Goal: Navigation & Orientation: Find specific page/section

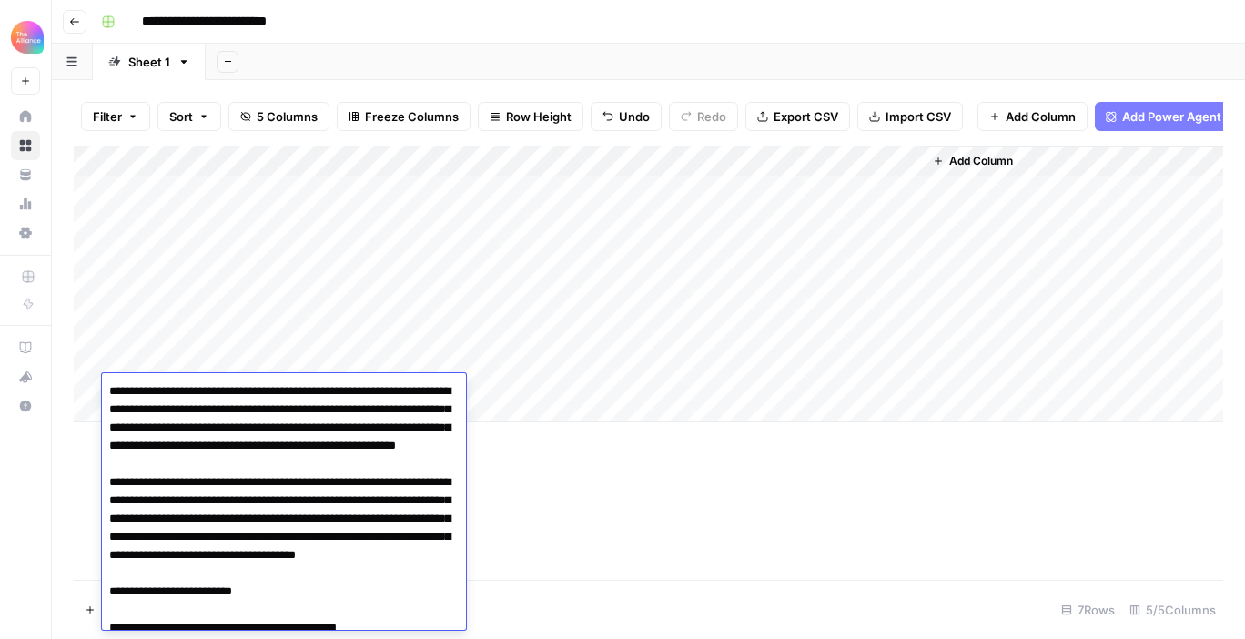
scroll to position [12805, 0]
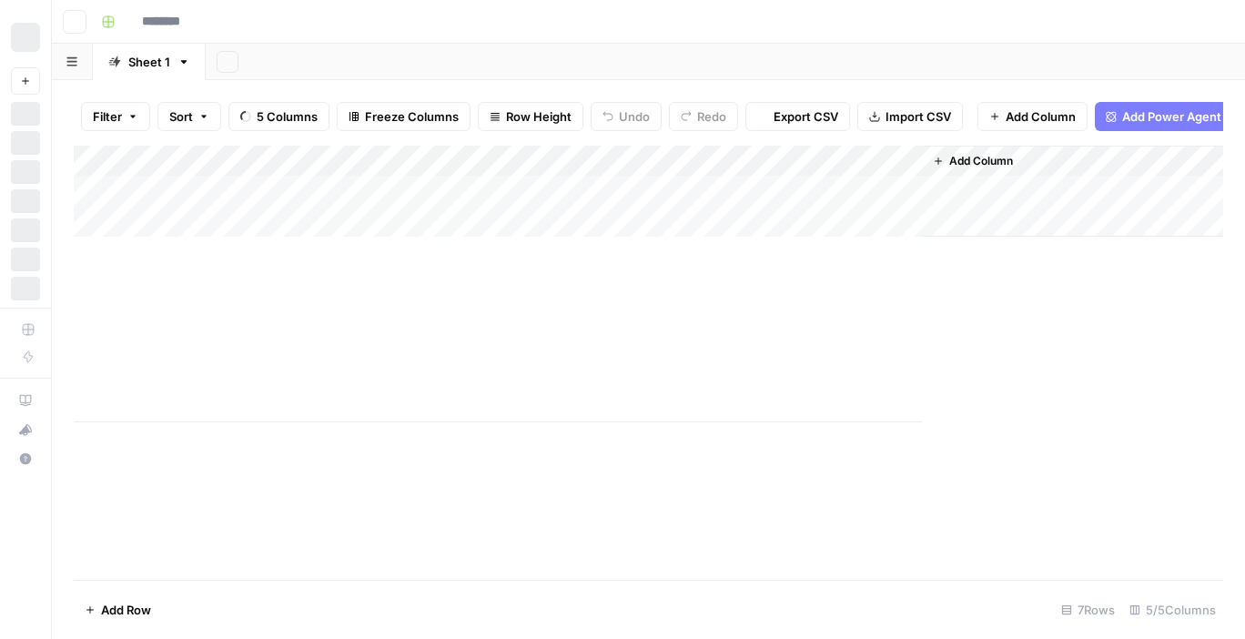
type input "**********"
click at [76, 25] on icon "button" at bounding box center [74, 21] width 11 height 11
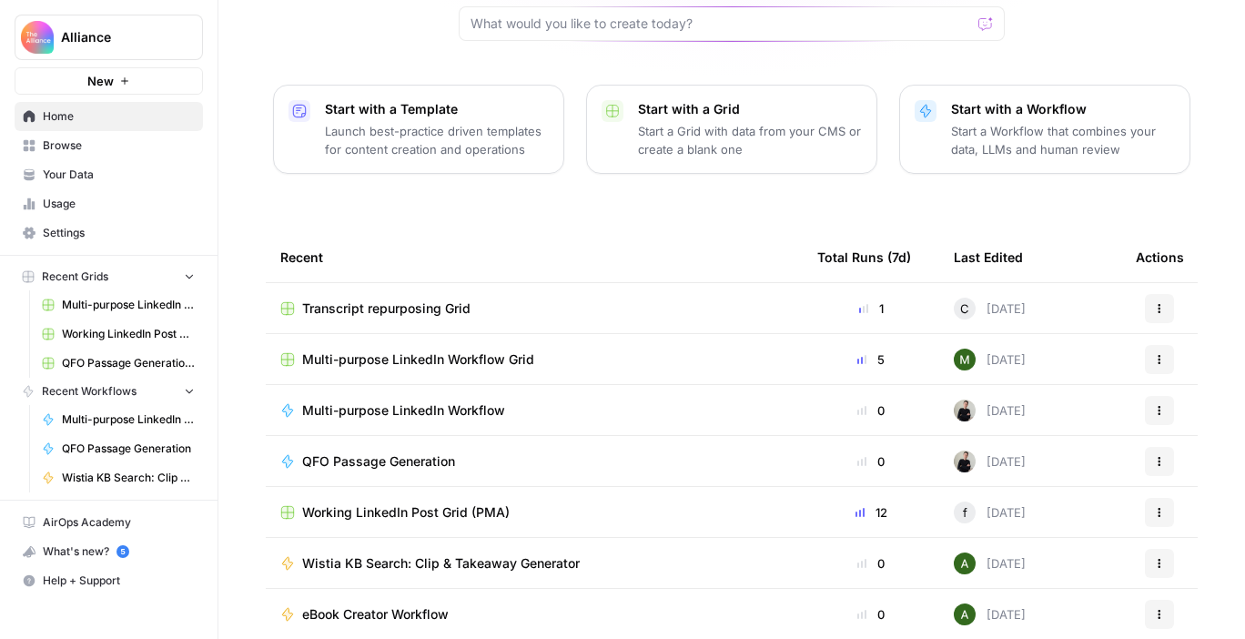
scroll to position [198, 0]
click at [491, 349] on span "Multi-purpose LinkedIn Workflow Grid" at bounding box center [418, 358] width 232 height 18
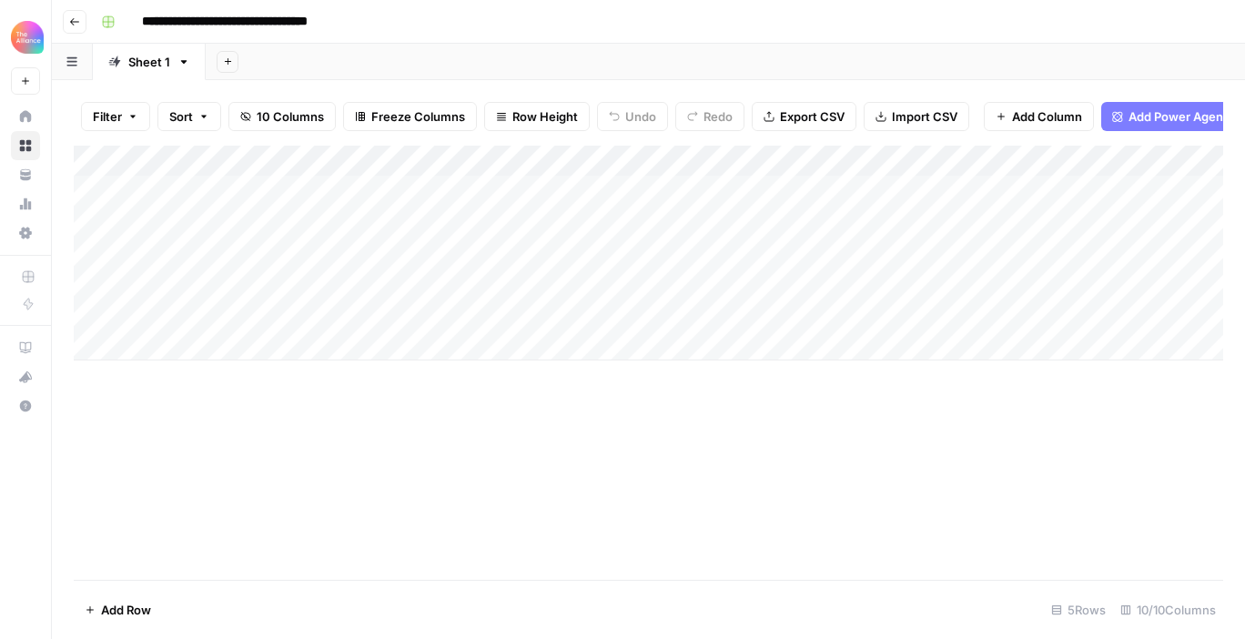
click at [74, 23] on icon "button" at bounding box center [74, 21] width 11 height 11
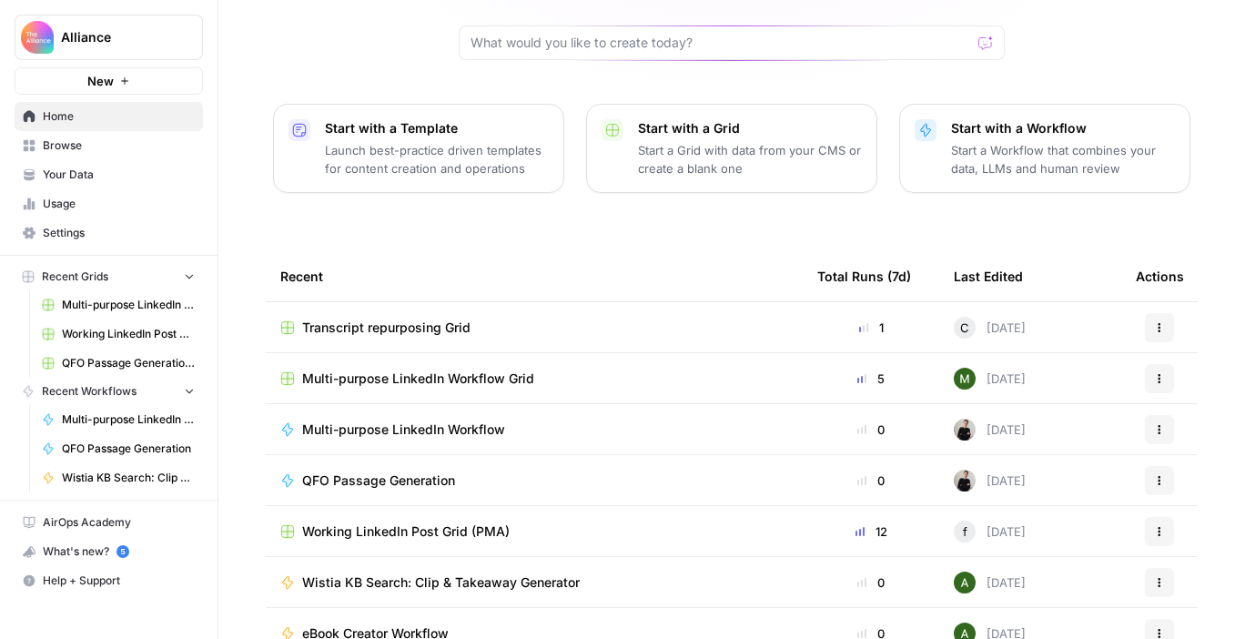
scroll to position [198, 0]
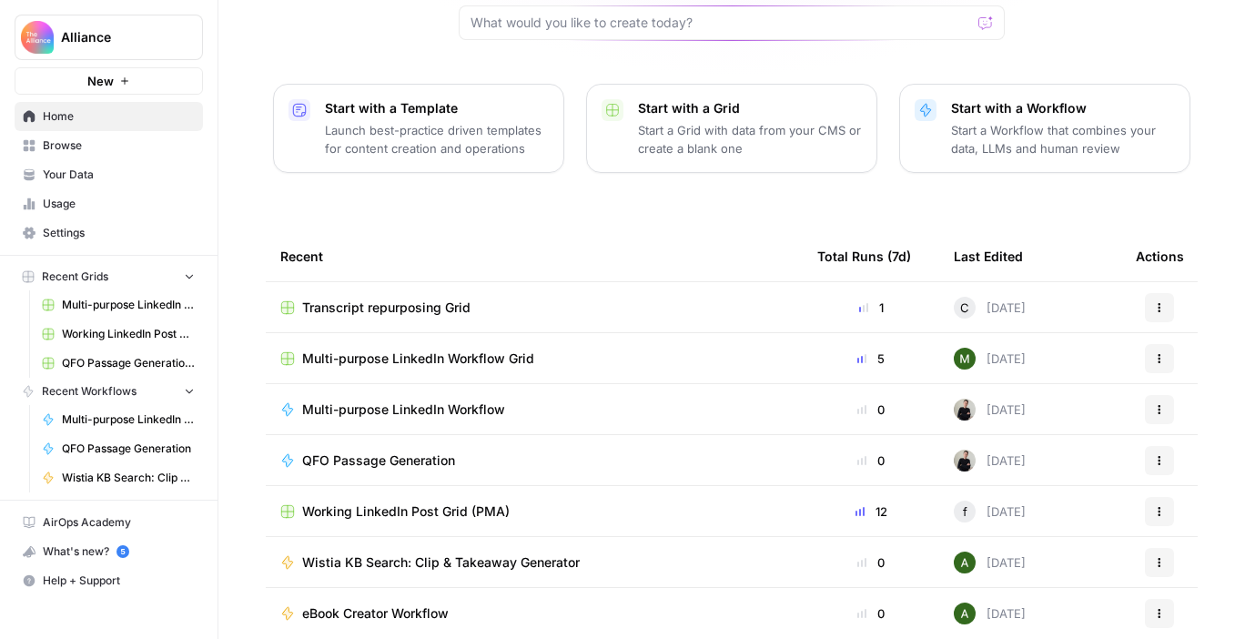
click at [434, 298] on span "Transcript repurposing Grid" at bounding box center [386, 307] width 168 height 18
